Goal: Information Seeking & Learning: Learn about a topic

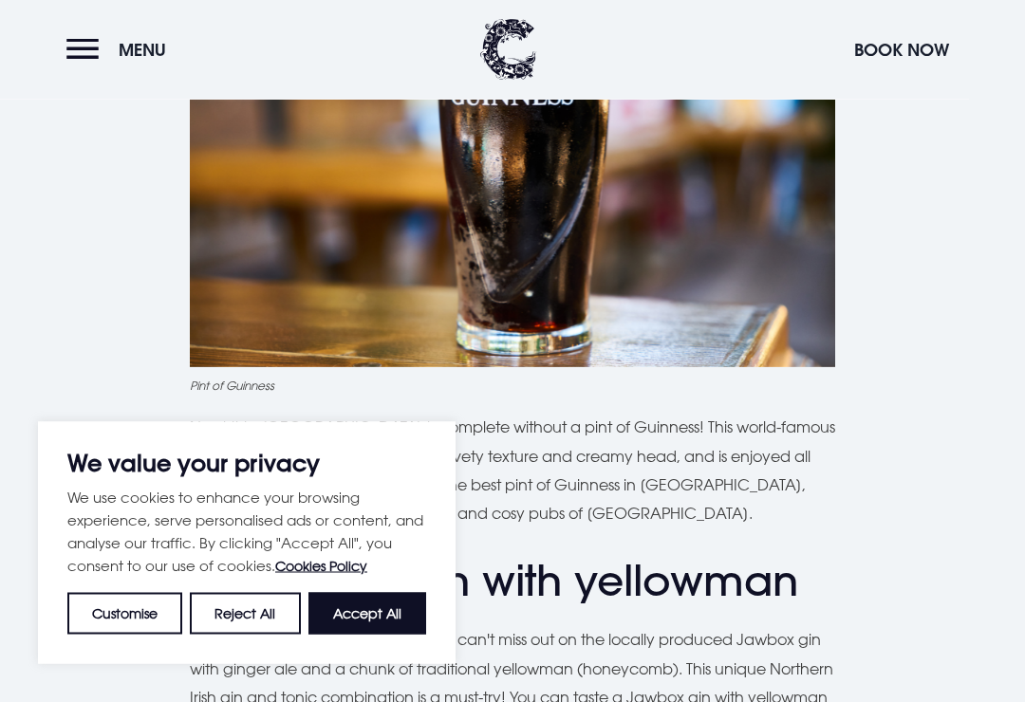
scroll to position [933, 0]
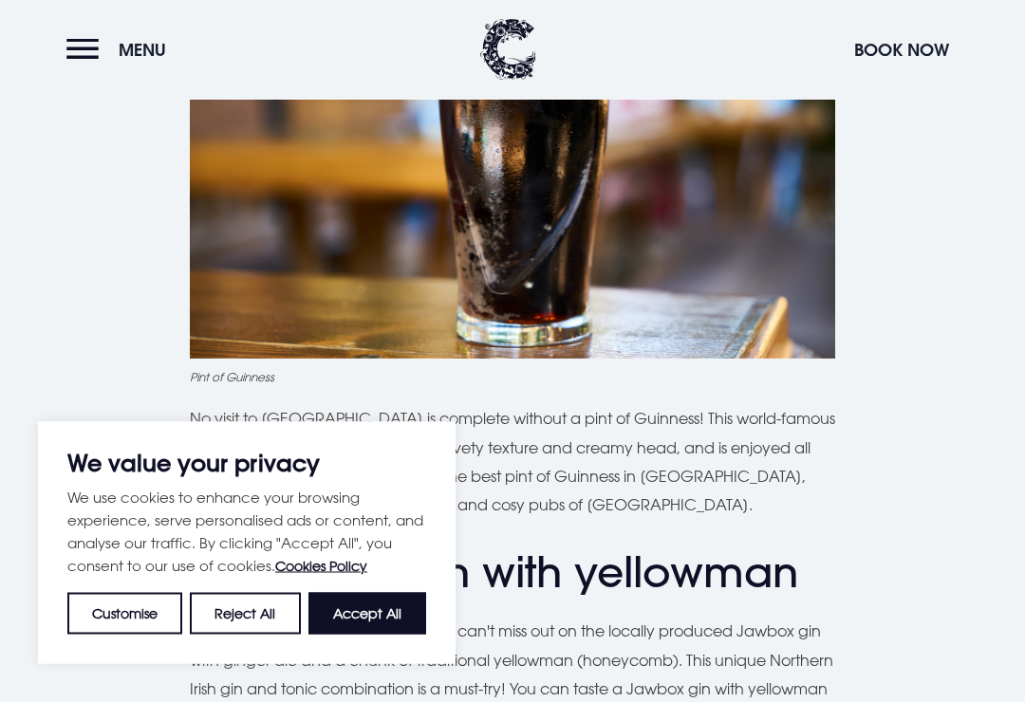
click at [387, 635] on button "Accept All" at bounding box center [367, 614] width 118 height 42
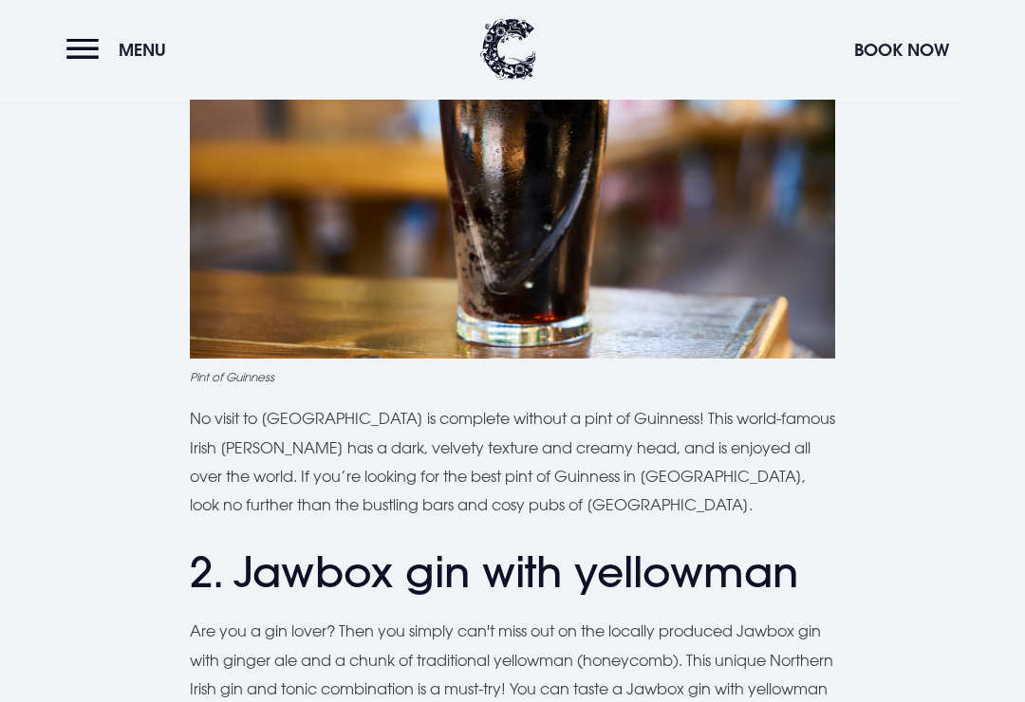
checkbox input "true"
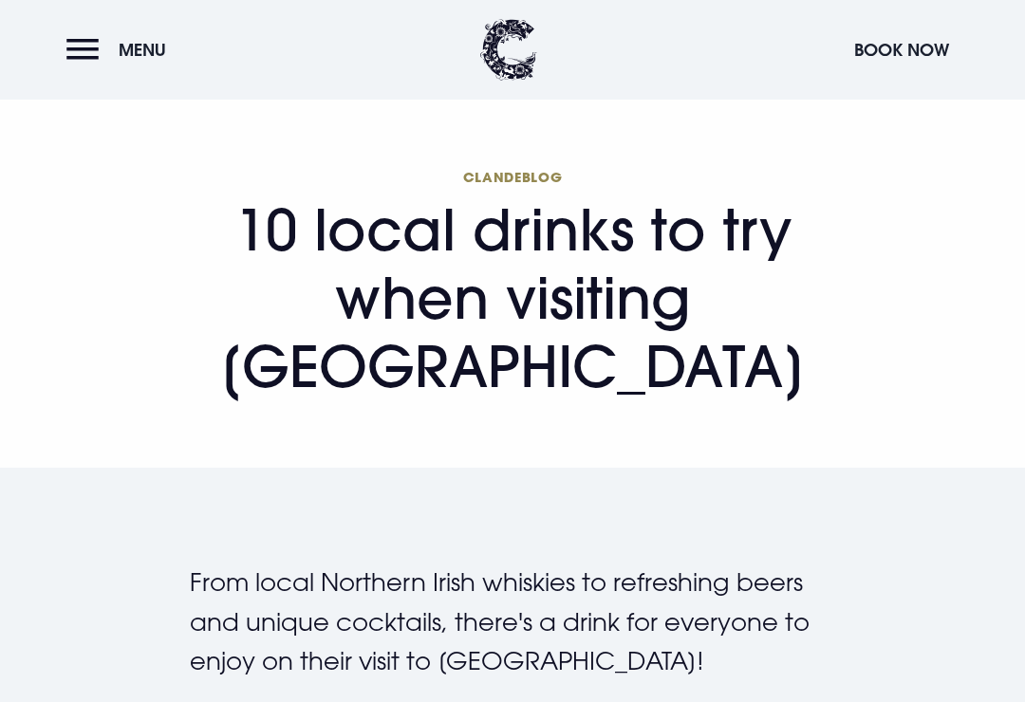
scroll to position [84, 0]
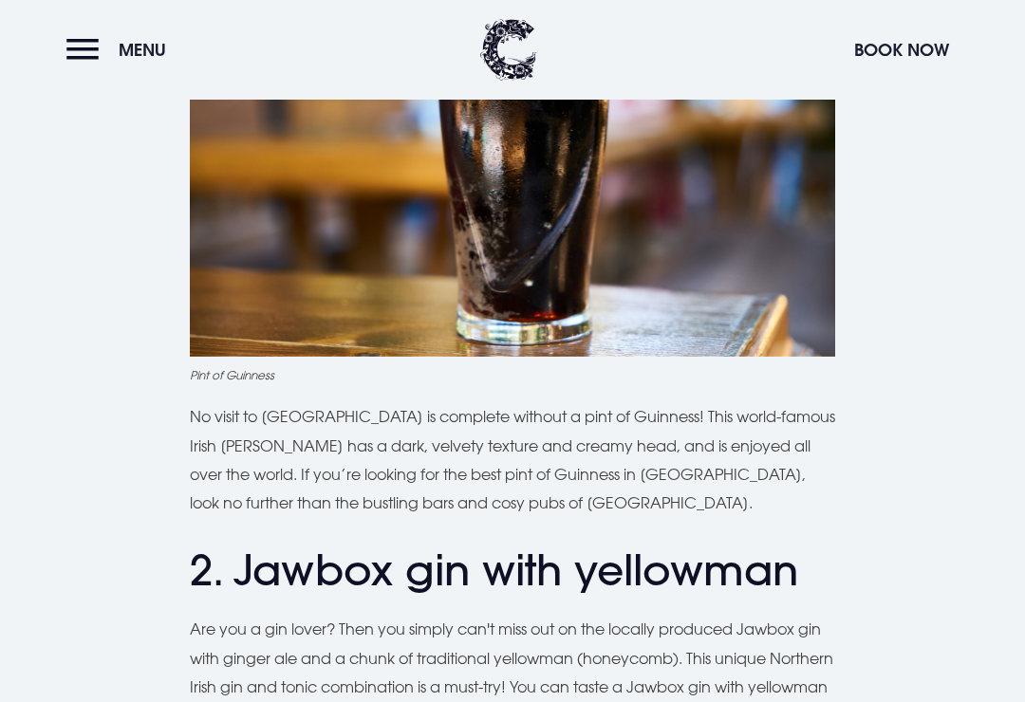
scroll to position [935, 0]
